Goal: Information Seeking & Learning: Find specific page/section

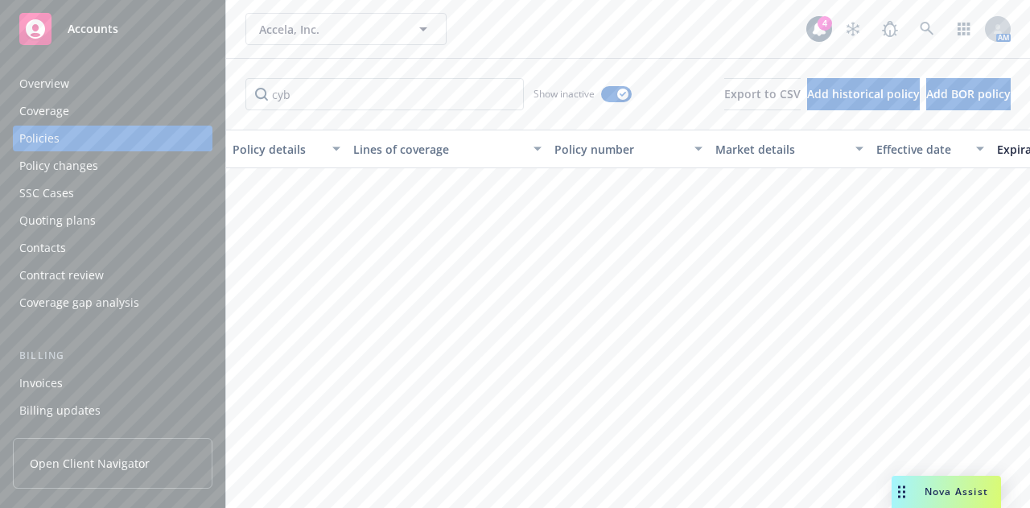
scroll to position [746, 0]
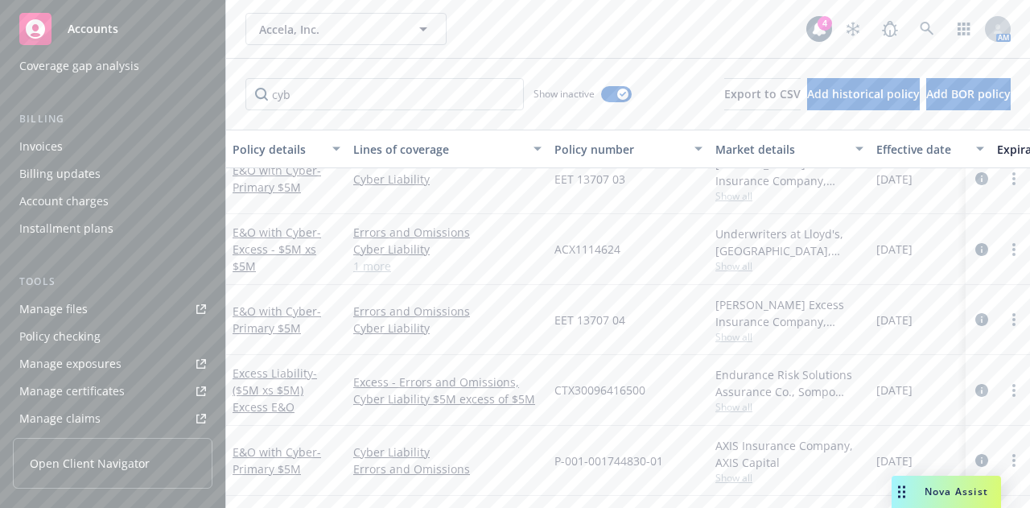
click at [582, 38] on div "Accela, Inc. Accela, Inc." at bounding box center [525, 29] width 561 height 32
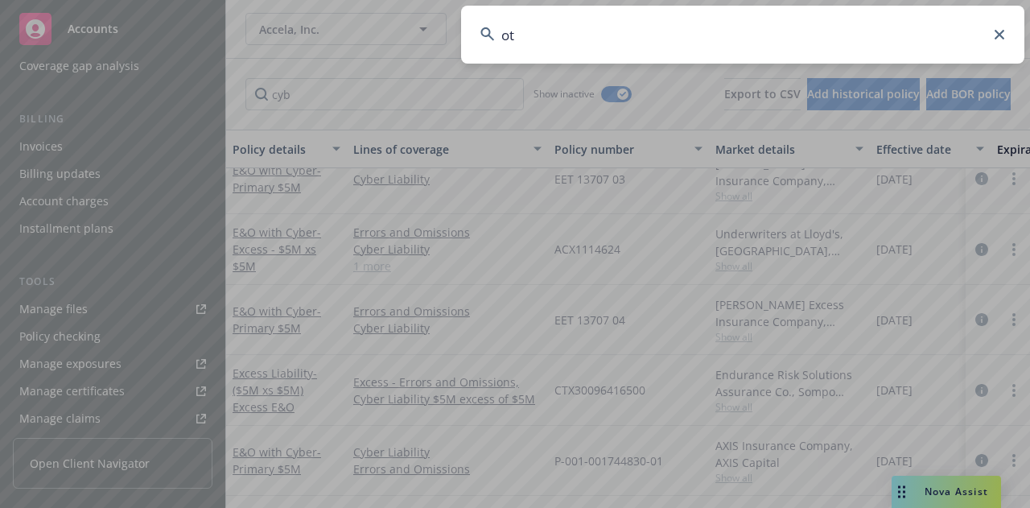
type input "o"
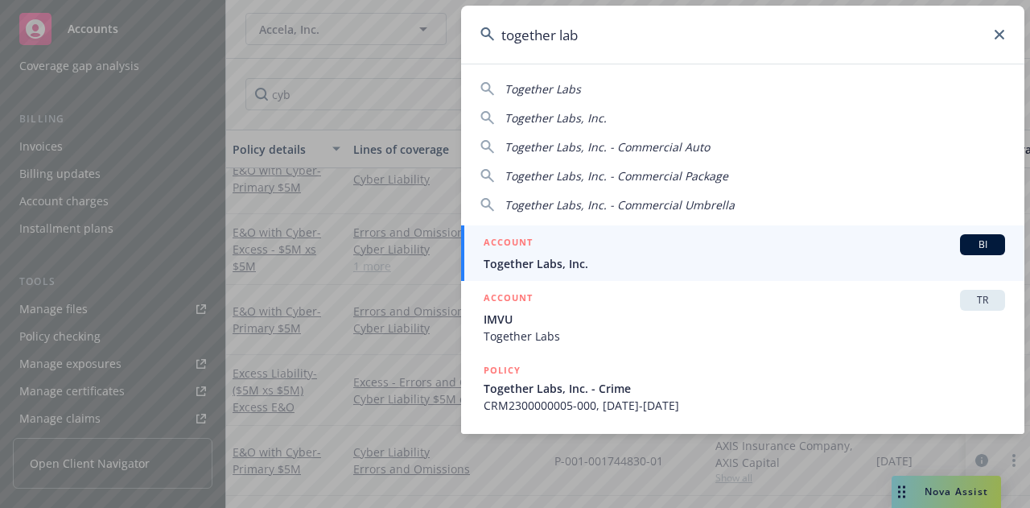
type input "together lab"
click at [614, 245] on div "ACCOUNT BI" at bounding box center [744, 244] width 521 height 21
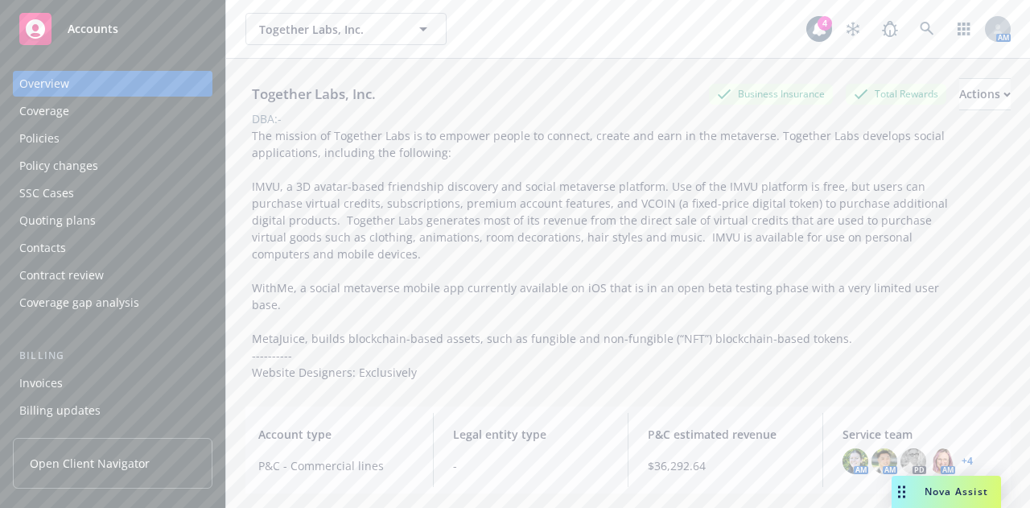
click at [126, 142] on div "Policies" at bounding box center [112, 139] width 187 height 26
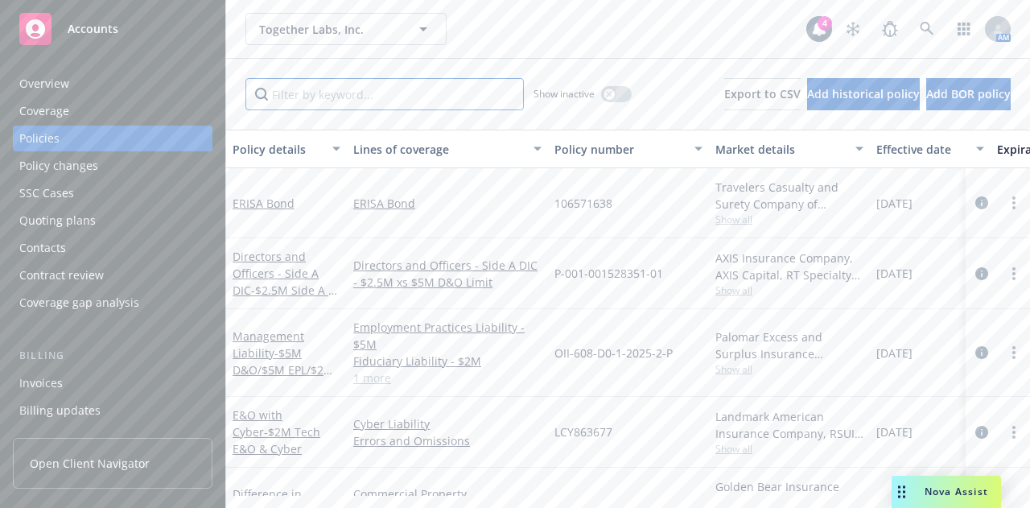
click at [410, 93] on input "Filter by keyword..." at bounding box center [384, 94] width 278 height 32
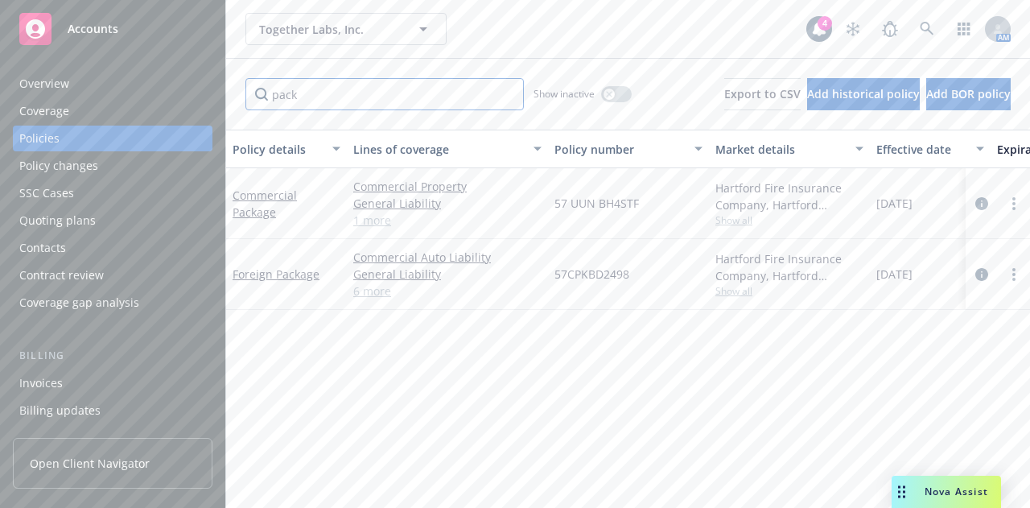
type input "pack"
click at [267, 209] on link "Commercial Package" at bounding box center [265, 203] width 64 height 32
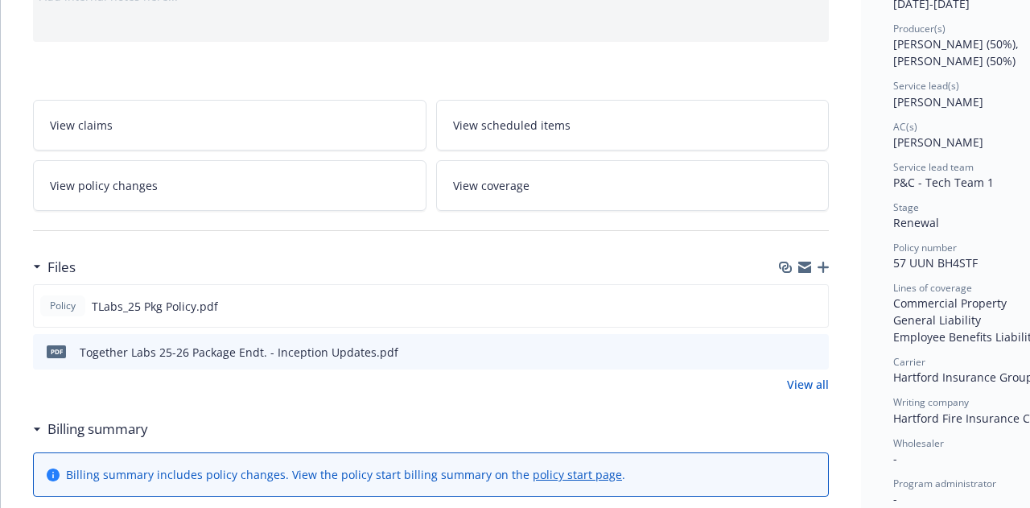
scroll to position [217, 0]
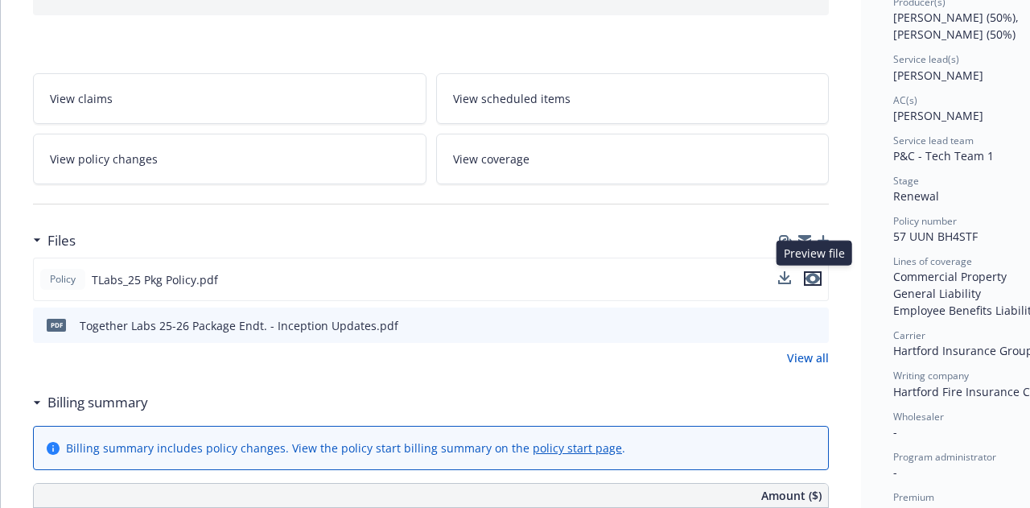
click at [816, 273] on icon "preview file" at bounding box center [812, 278] width 14 height 11
click at [815, 320] on icon "preview file" at bounding box center [813, 324] width 14 height 11
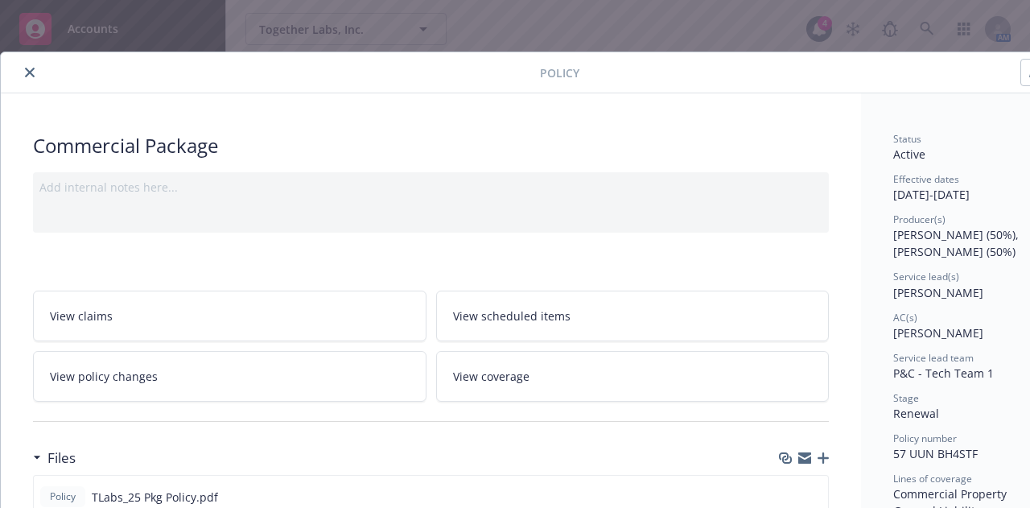
click at [30, 72] on icon "close" at bounding box center [30, 73] width 10 height 10
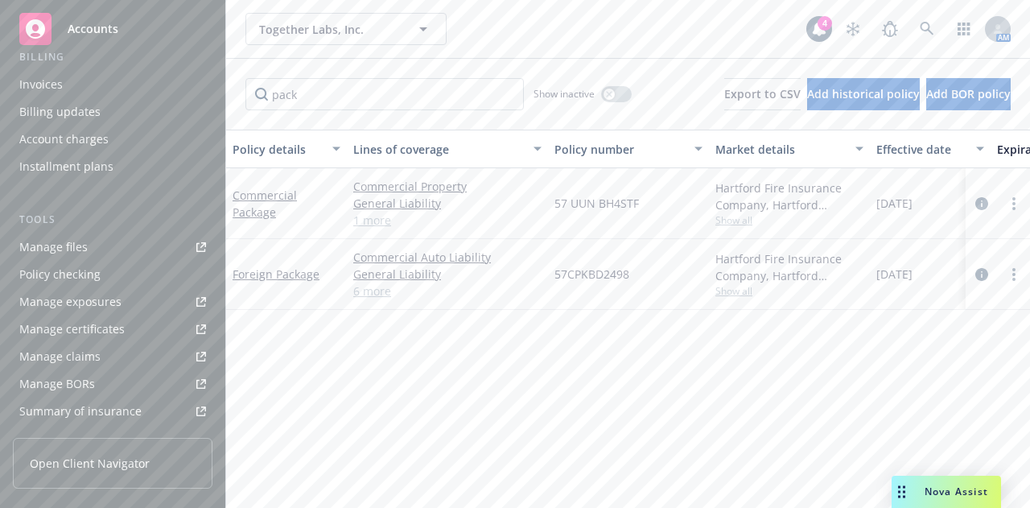
scroll to position [299, 0]
click at [65, 237] on div "Manage files" at bounding box center [53, 246] width 68 height 26
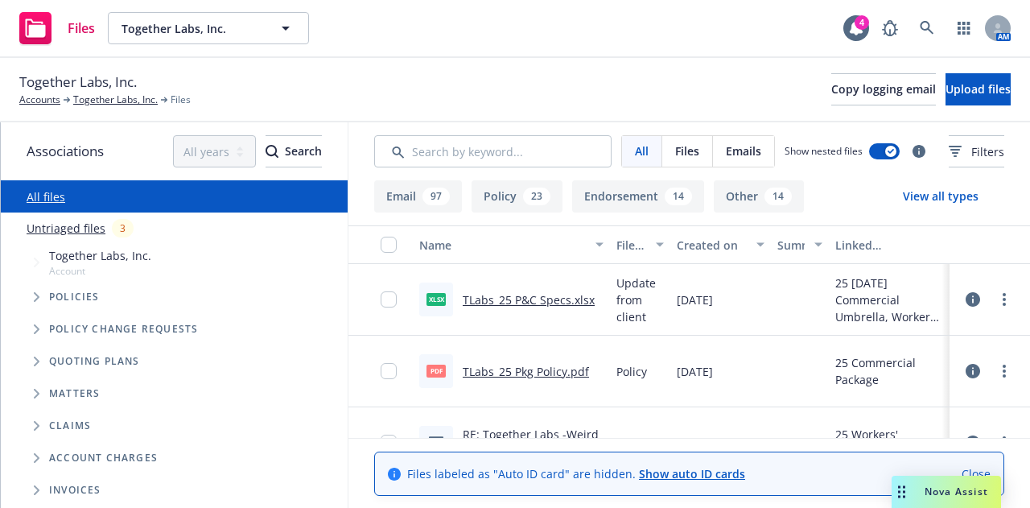
click at [677, 252] on div "Created on" at bounding box center [712, 245] width 70 height 17
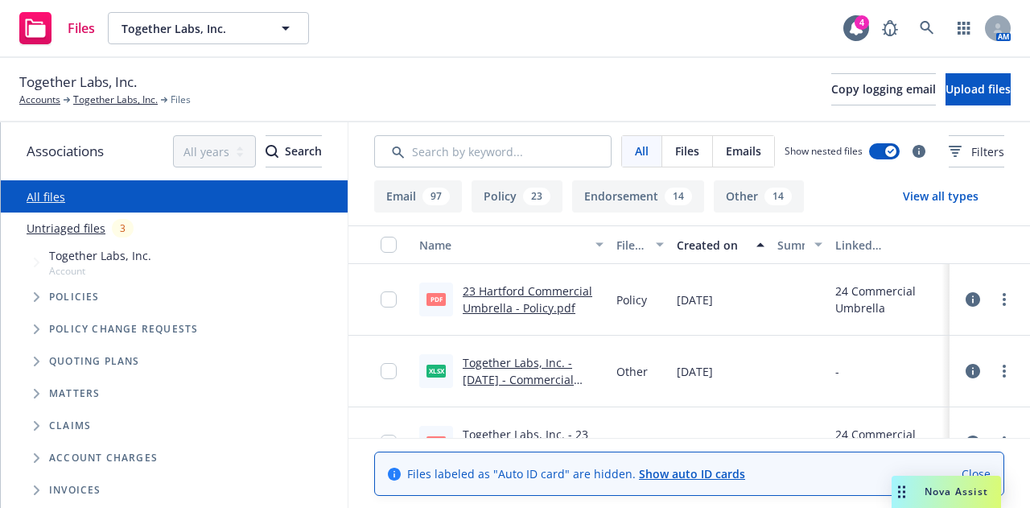
click at [677, 252] on div "Created on" at bounding box center [712, 245] width 70 height 17
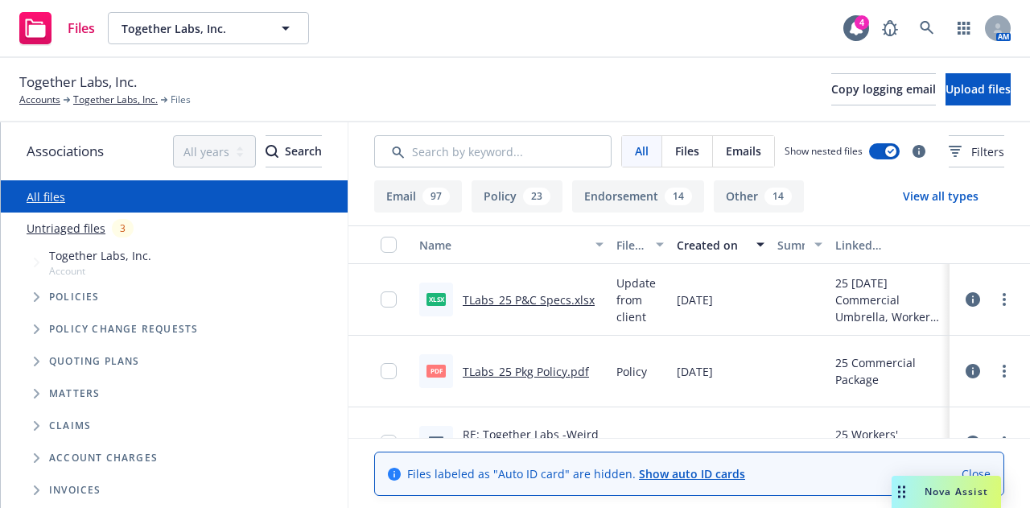
click at [490, 304] on link "TLabs_25 P&C Specs.xlsx" at bounding box center [529, 299] width 132 height 15
